Goal: Navigation & Orientation: Find specific page/section

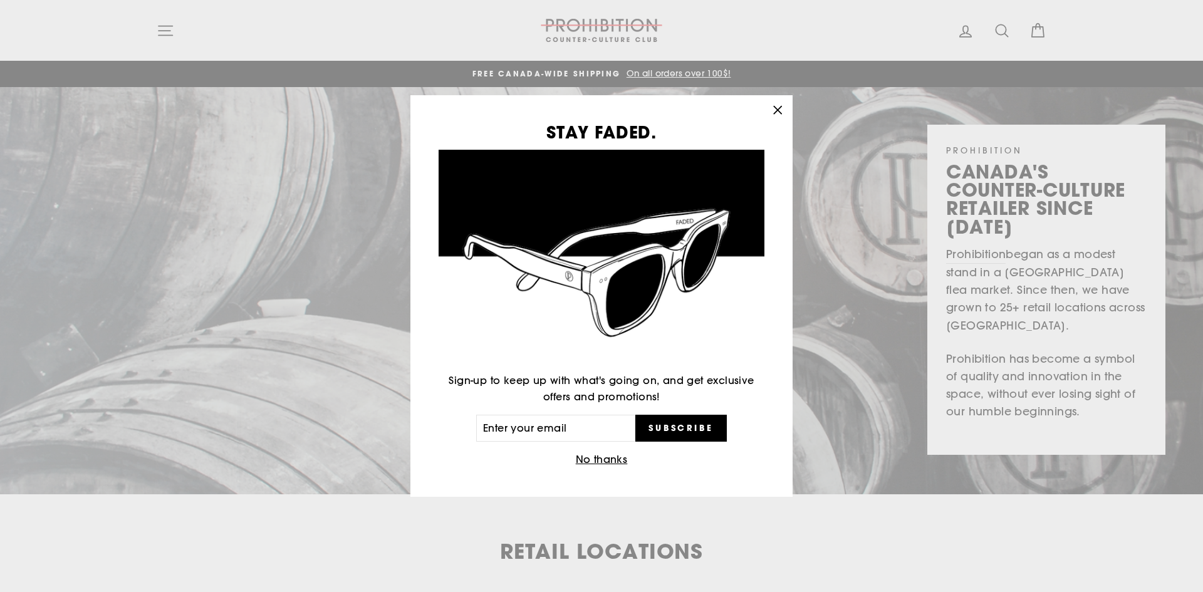
click at [607, 459] on button "No thanks" at bounding box center [602, 460] width 60 height 18
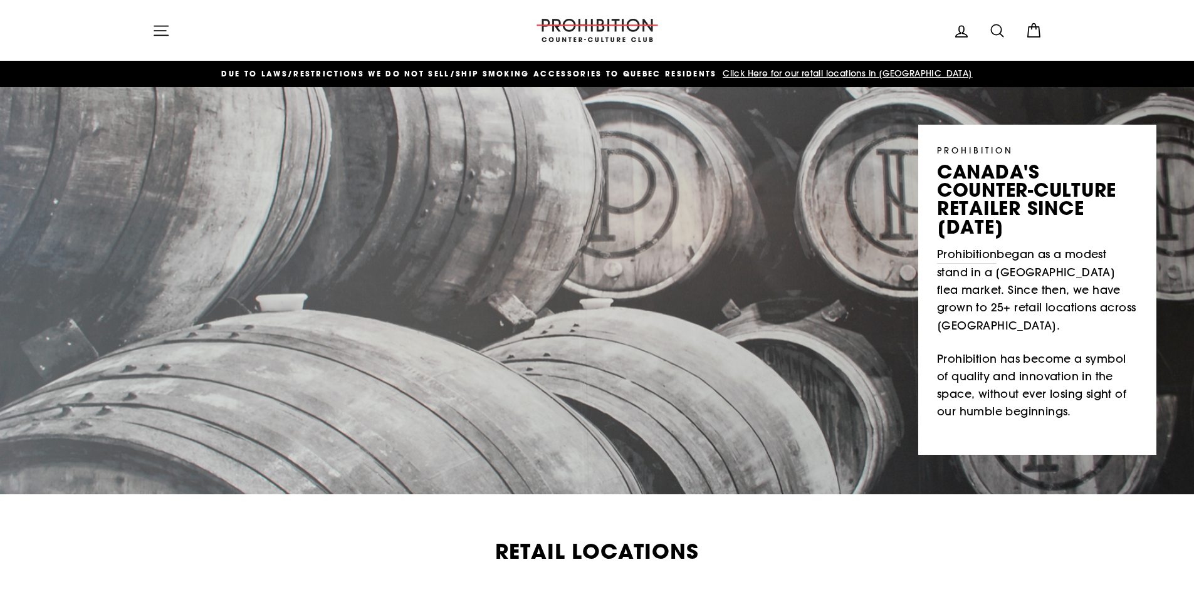
click at [158, 31] on icon "button" at bounding box center [161, 31] width 18 height 18
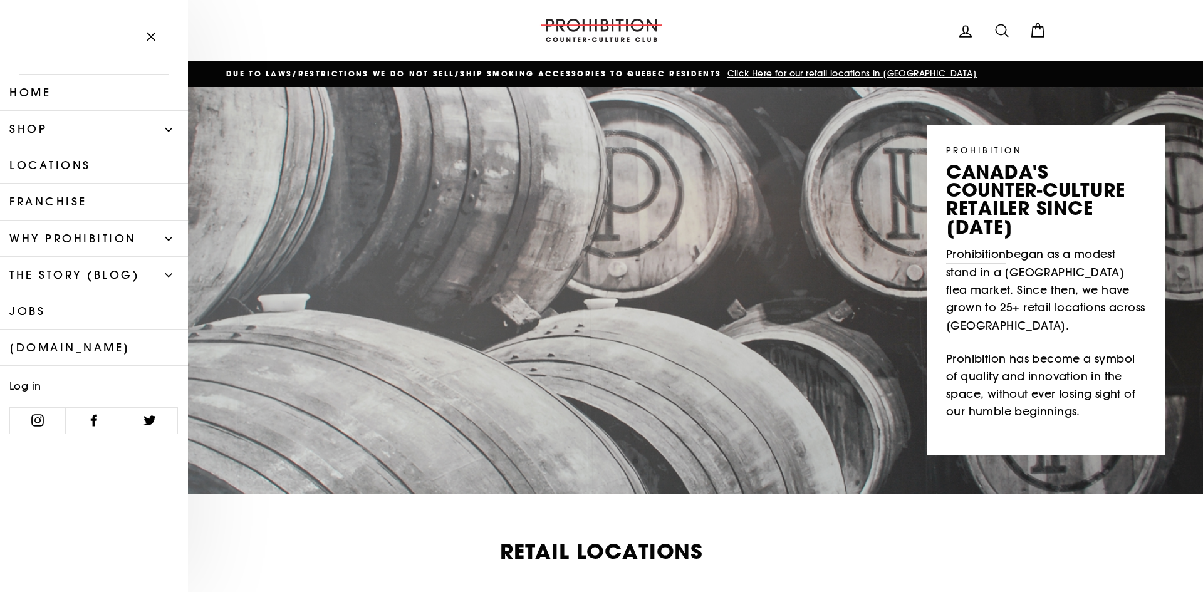
click at [170, 127] on icon "Primary" at bounding box center [169, 130] width 8 height 8
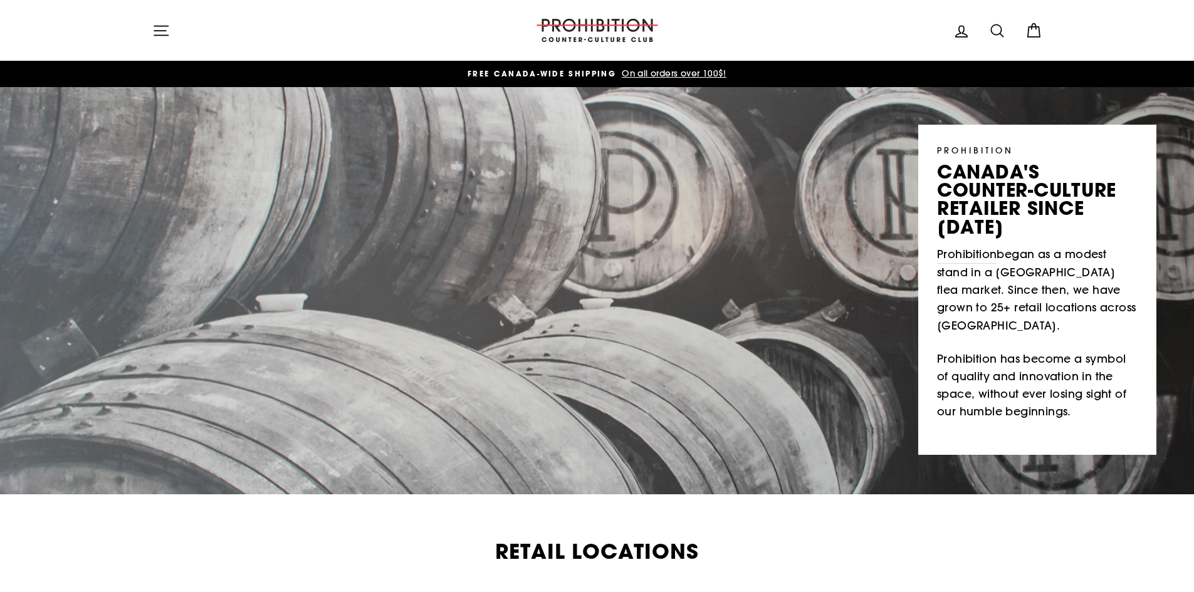
click at [150, 38] on button "Site navigation" at bounding box center [161, 30] width 33 height 27
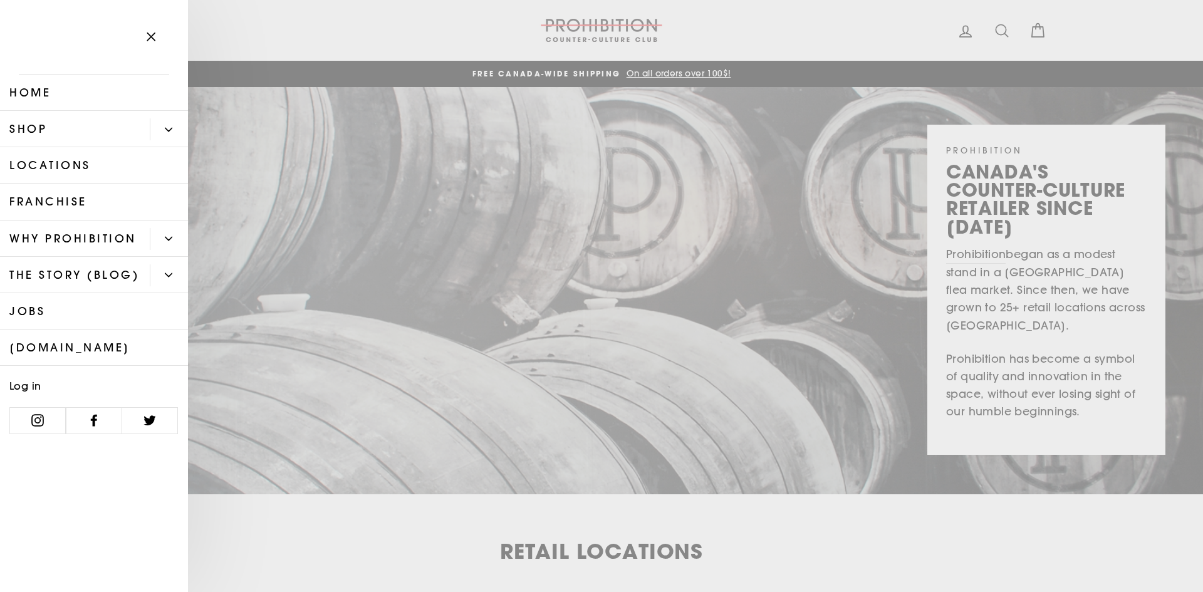
click at [118, 350] on link "[DOMAIN_NAME]" at bounding box center [94, 348] width 188 height 36
